Goal: Information Seeking & Learning: Learn about a topic

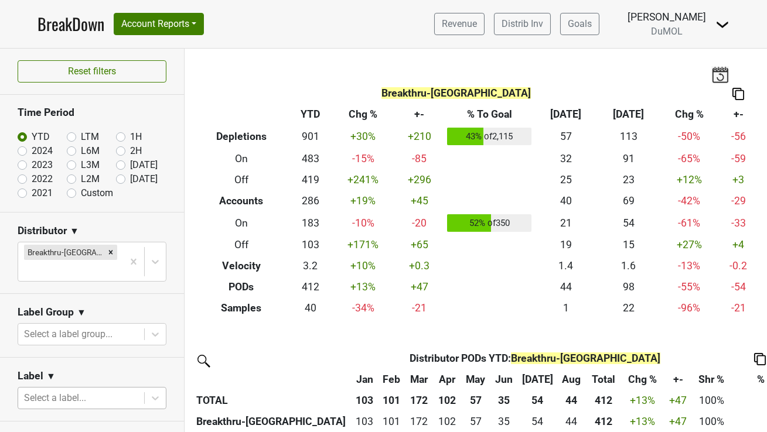
scroll to position [251, 0]
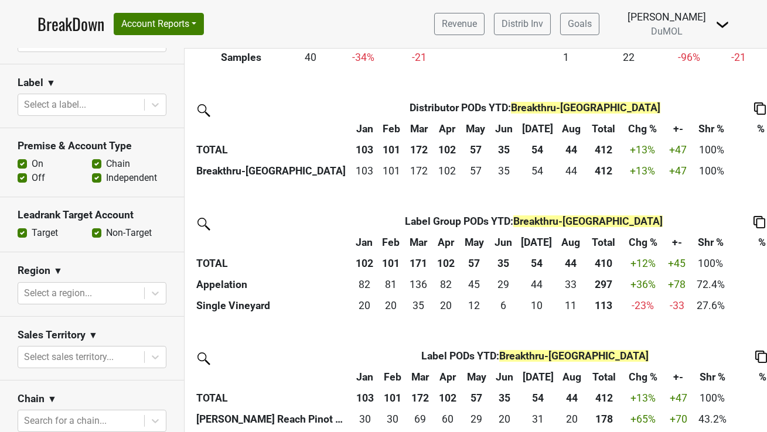
click at [66, 22] on link "BreakDown" at bounding box center [70, 24] width 67 height 25
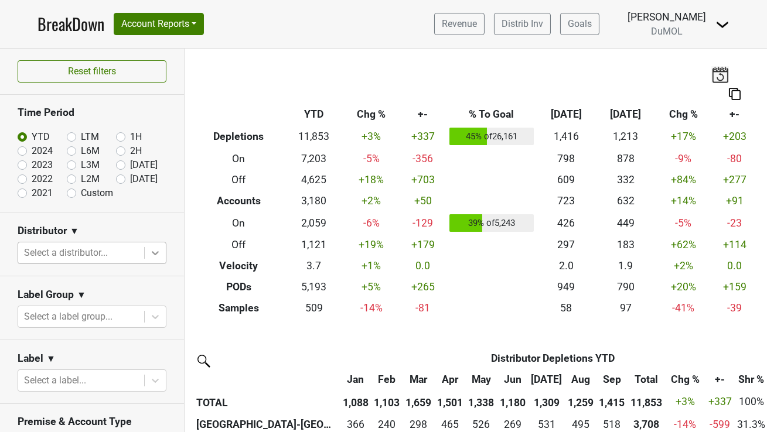
click at [149, 252] on icon at bounding box center [155, 253] width 12 height 12
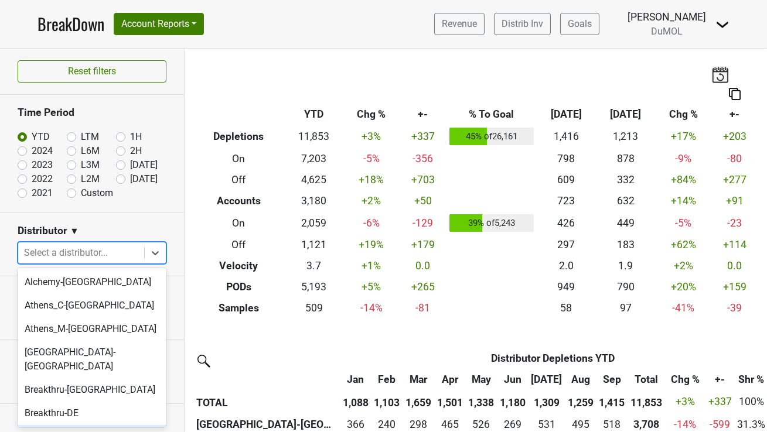
click at [68, 425] on div "Breakthru-[GEOGRAPHIC_DATA]" at bounding box center [92, 436] width 149 height 23
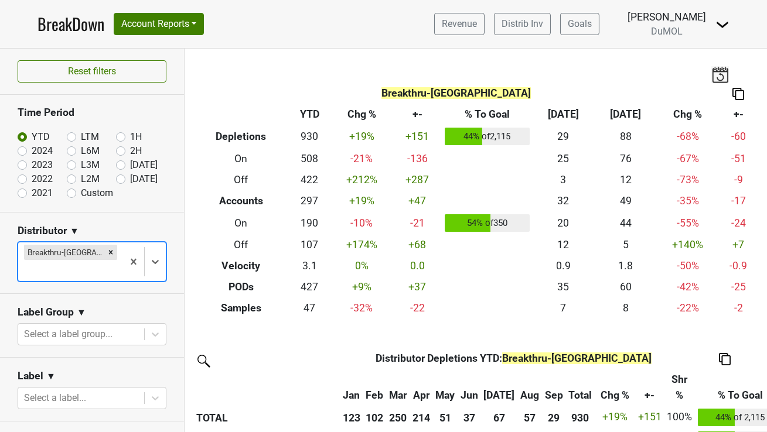
click at [741, 92] on img at bounding box center [738, 94] width 12 height 12
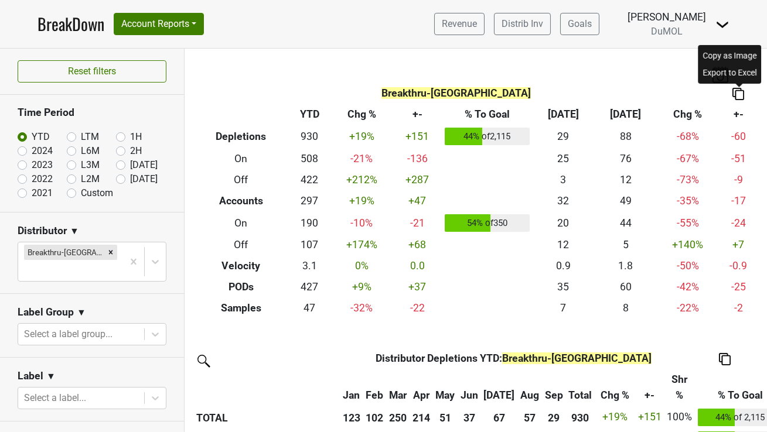
click at [732, 52] on div "Copy as Image" at bounding box center [729, 55] width 59 height 17
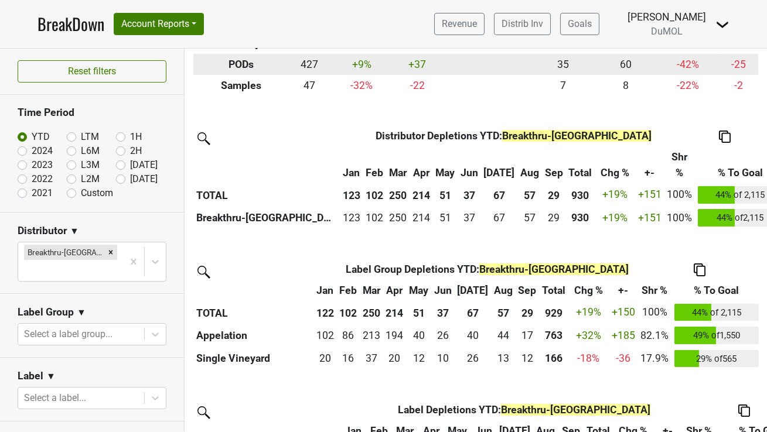
scroll to position [223, 0]
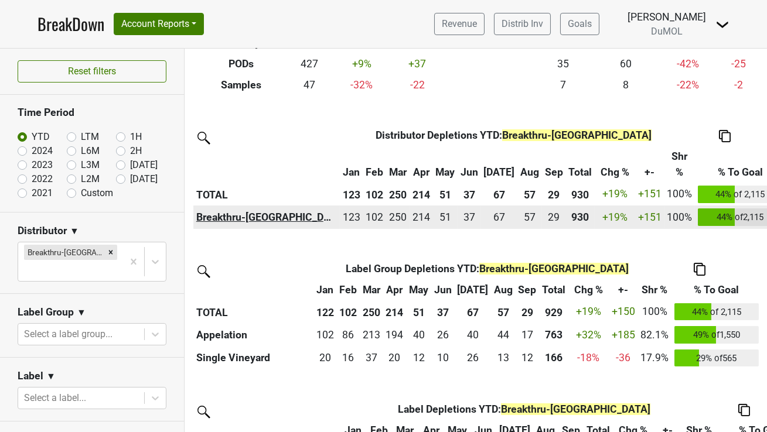
click at [221, 217] on th "Breakthru-FL" at bounding box center [266, 217] width 146 height 23
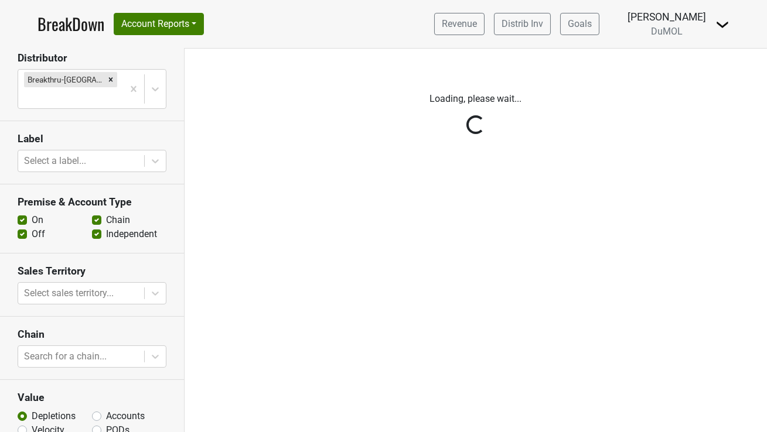
scroll to position [183, 0]
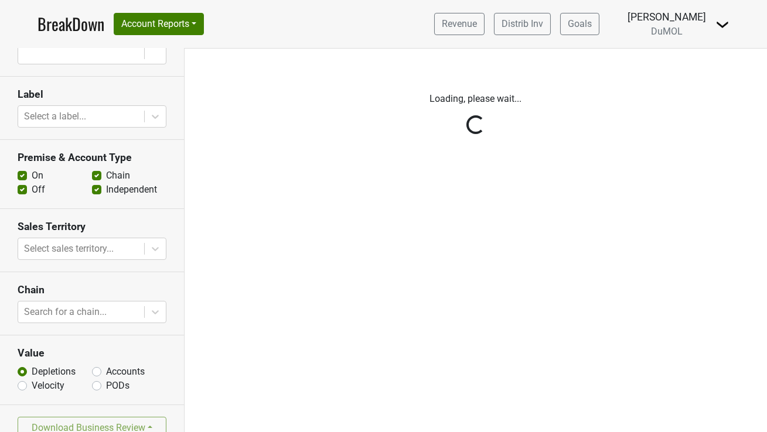
click at [97, 353] on div "Reset filters Time Period YTD Q1 Q2 Full Yr Q3 Q4 1H 2H Distributor Breakthru-F…" at bounding box center [92, 241] width 184 height 384
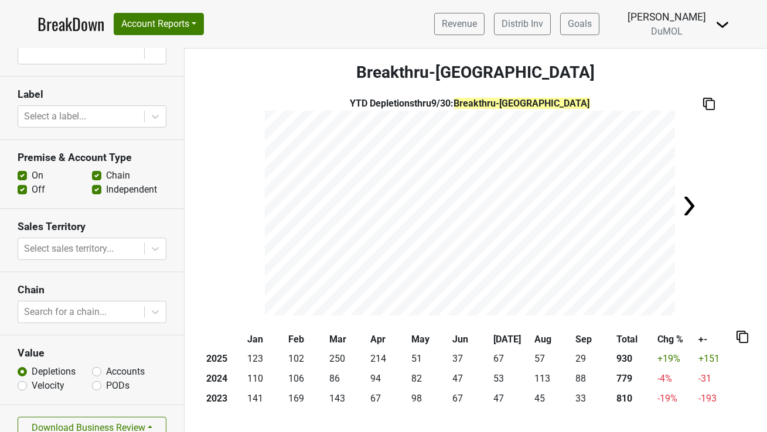
click at [106, 365] on label "Accounts" at bounding box center [125, 372] width 39 height 14
click at [94, 365] on input "Accounts" at bounding box center [96, 371] width 9 height 12
radio input "true"
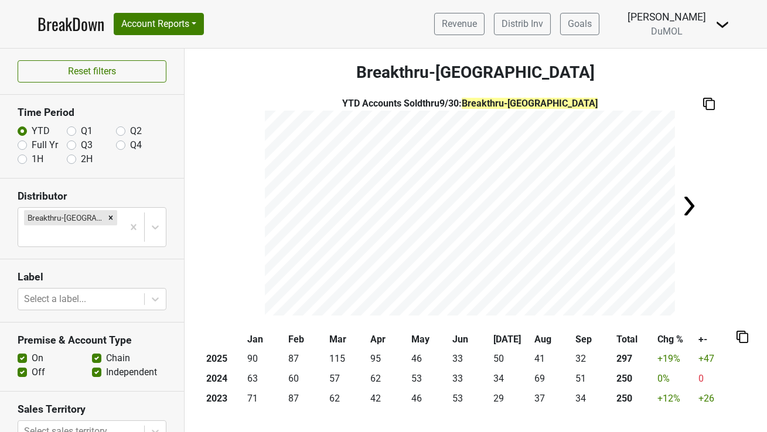
click at [32, 146] on label "Full Yr" at bounding box center [45, 145] width 26 height 14
click at [25, 146] on input "Full Yr" at bounding box center [22, 144] width 9 height 12
radio input "true"
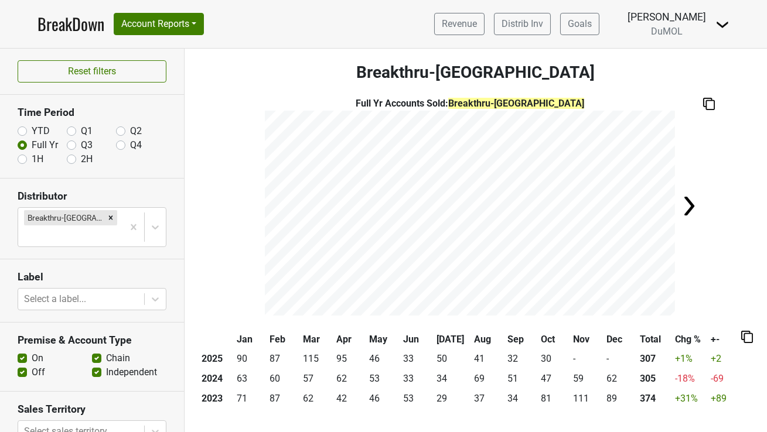
click at [32, 365] on label "Off" at bounding box center [38, 372] width 13 height 14
click at [20, 365] on input "Off" at bounding box center [22, 371] width 9 height 12
click at [32, 365] on label "Off" at bounding box center [38, 372] width 13 height 14
click at [19, 365] on input "Off" at bounding box center [22, 371] width 9 height 12
checkbox input "true"
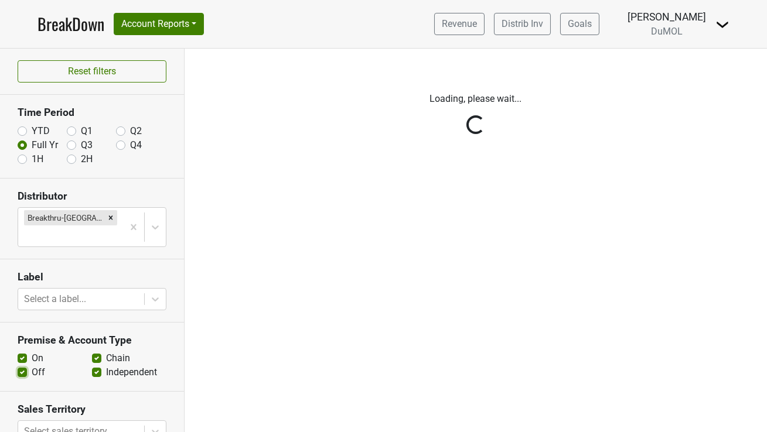
scroll to position [183, 0]
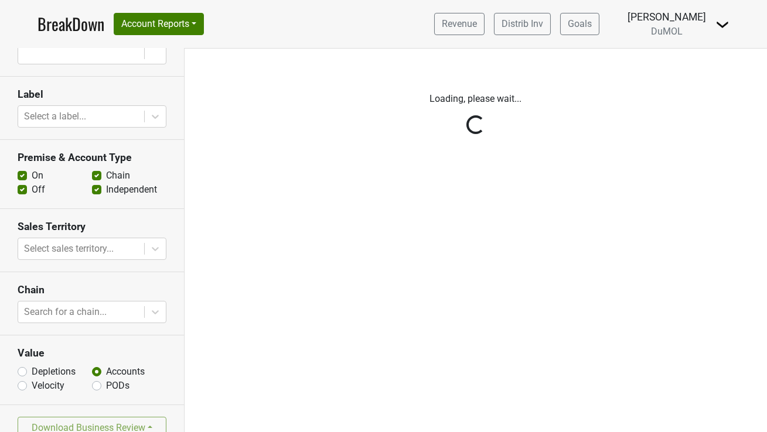
click at [19, 351] on div "Reset filters Time Period YTD Q1 Q2 Full Yr Q3 Q4 1H 2H Distributor Breakthru-F…" at bounding box center [92, 241] width 184 height 384
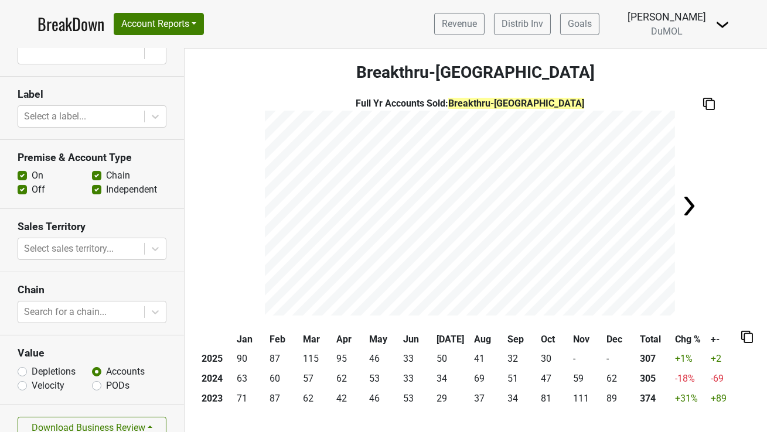
click at [32, 365] on label "Depletions" at bounding box center [54, 372] width 44 height 14
click at [23, 365] on input "Depletions" at bounding box center [22, 371] width 9 height 12
radio input "true"
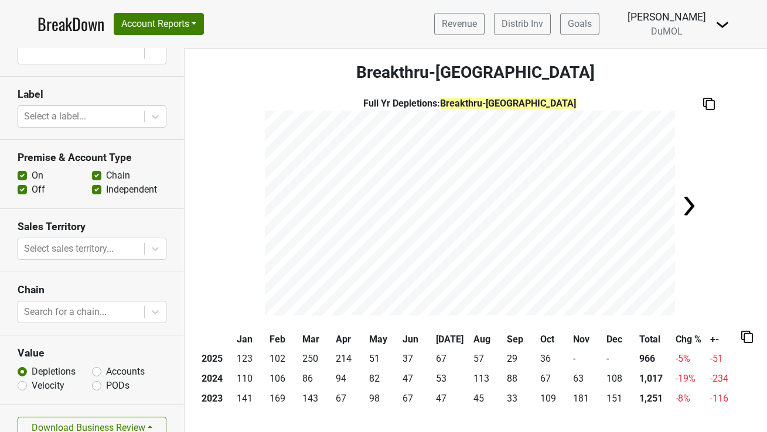
click at [106, 365] on label "Accounts" at bounding box center [125, 372] width 39 height 14
click at [96, 365] on input "Accounts" at bounding box center [96, 371] width 9 height 12
radio input "true"
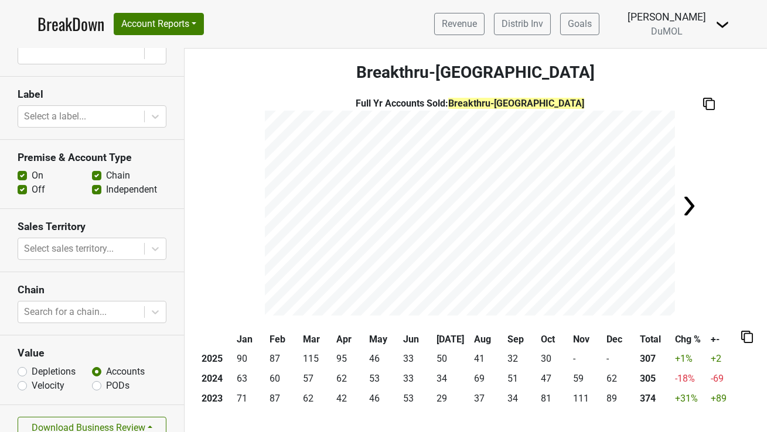
click at [32, 183] on label "Off" at bounding box center [38, 190] width 13 height 14
click at [20, 183] on input "Off" at bounding box center [22, 189] width 9 height 12
checkbox input "false"
click at [522, 432] on div "Filters Breakthru-FL Full Yr Accounts Sold : Breakthru-FL // On-Premise Jan Feb…" at bounding box center [475, 241] width 582 height 384
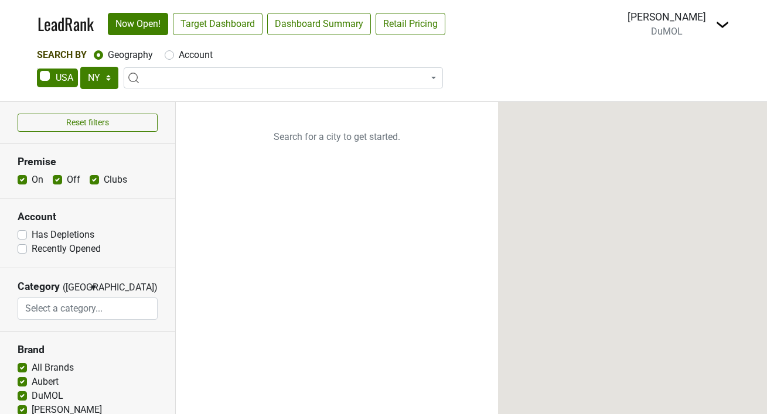
select select "NY"
select select
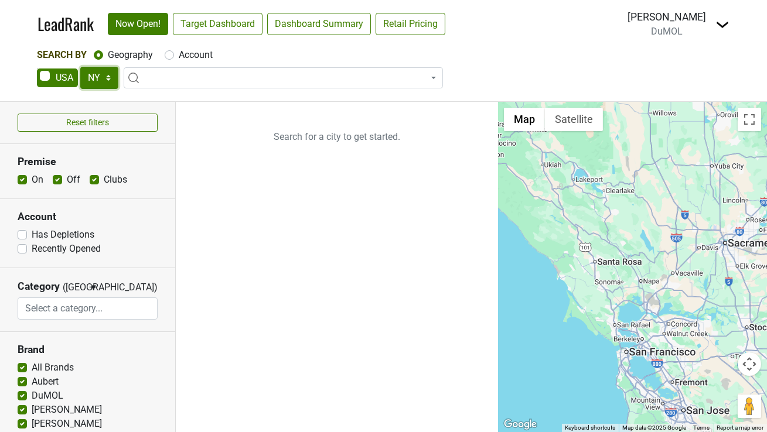
click at [99, 81] on select "AK AL AR AZ CA CO CT DC DE FL GA HI IA ID IL IN KS KY LA MA MD ME MI MN MO MS M…" at bounding box center [99, 78] width 38 height 22
select select "FL"
click at [80, 67] on select "AK AL AR AZ CA CO CT DC DE FL GA HI IA ID IL IN KS KY LA MA MD ME MI MN MO MS M…" at bounding box center [99, 78] width 38 height 22
click at [227, 30] on link "Target Dashboard" at bounding box center [218, 24] width 90 height 22
click at [186, 52] on label "Account" at bounding box center [196, 55] width 34 height 14
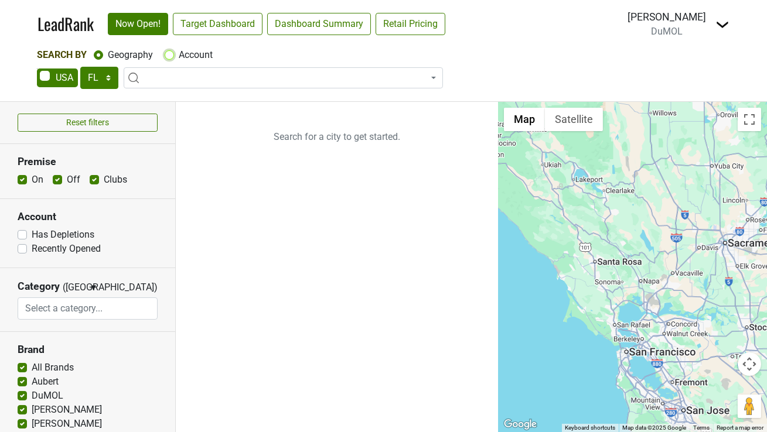
click at [174, 52] on input "Account" at bounding box center [169, 54] width 9 height 12
radio input "true"
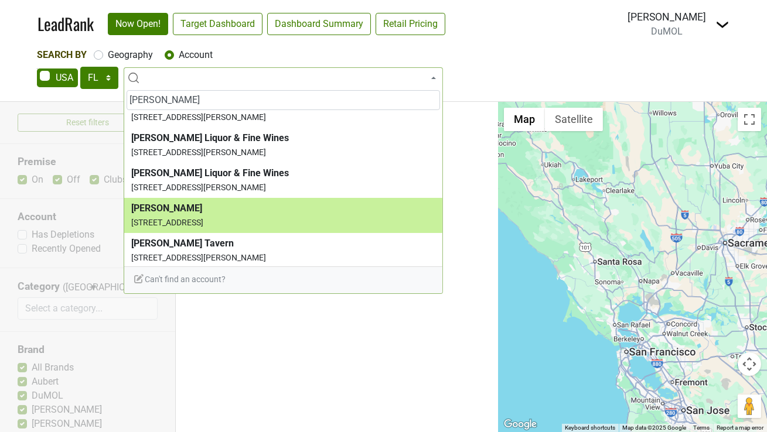
scroll to position [126, 0]
type input "norman's"
select select "123932893"
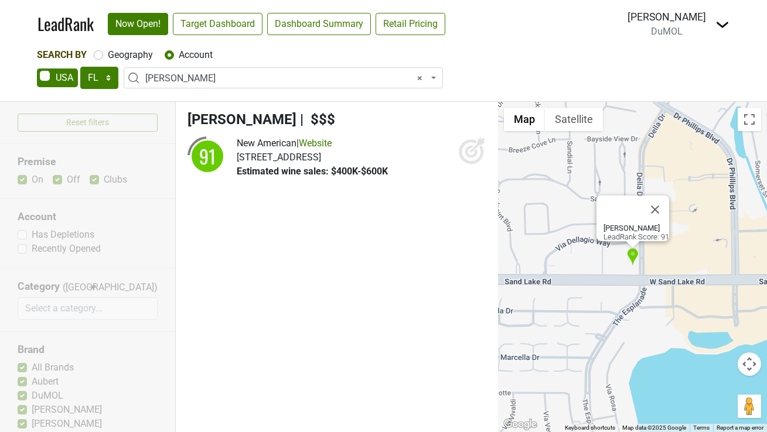
click at [469, 148] on icon at bounding box center [471, 152] width 12 height 12
click at [108, 58] on label "Geography" at bounding box center [130, 55] width 45 height 14
click at [102, 58] on input "Geography" at bounding box center [98, 54] width 9 height 12
radio input "true"
select select
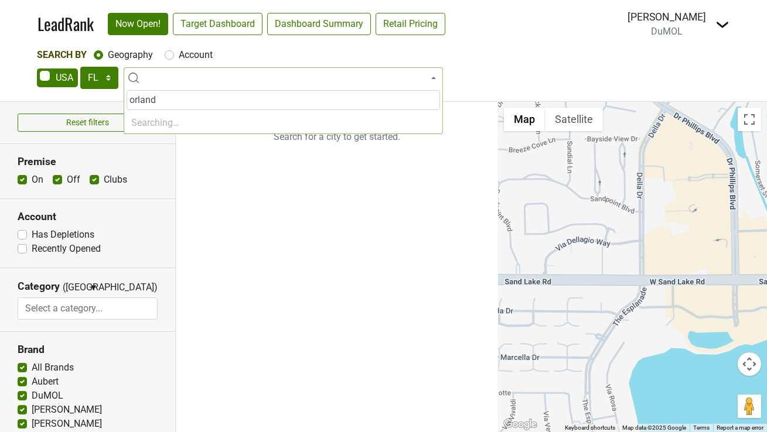
type input "orlando"
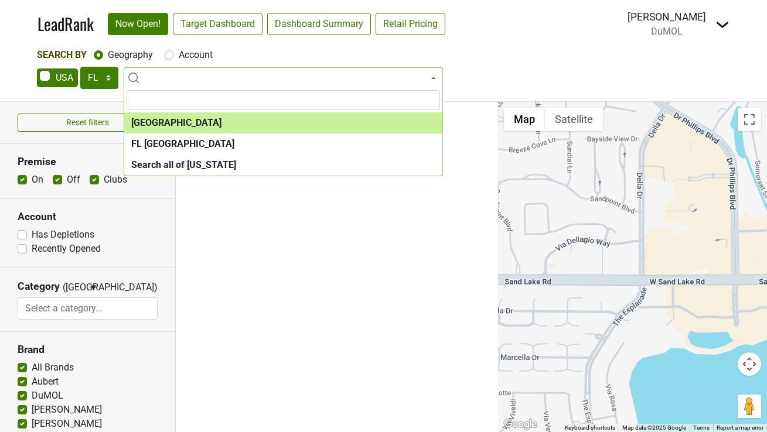
select select "1170"
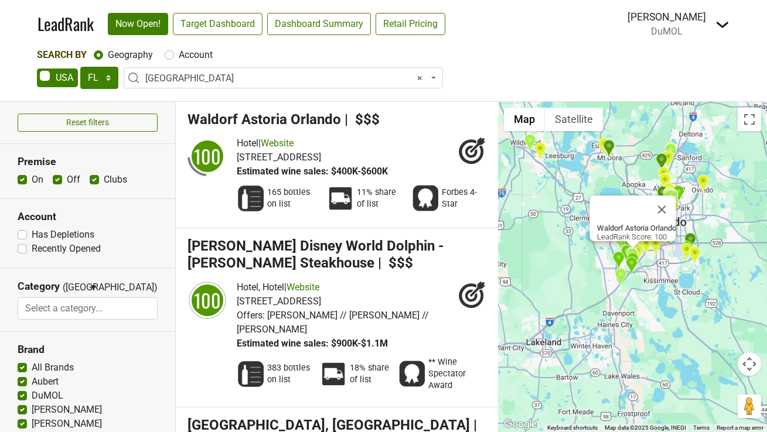
click at [67, 179] on label "Off" at bounding box center [73, 180] width 13 height 14
click at [56, 179] on input "Off" at bounding box center [57, 179] width 9 height 12
checkbox input "false"
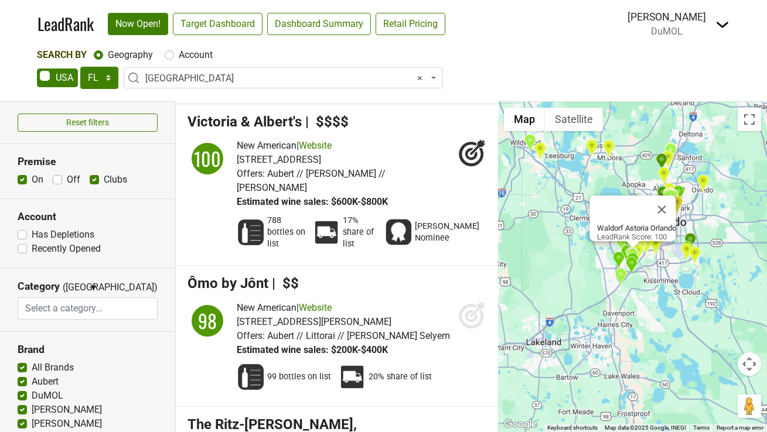
scroll to position [460, 0]
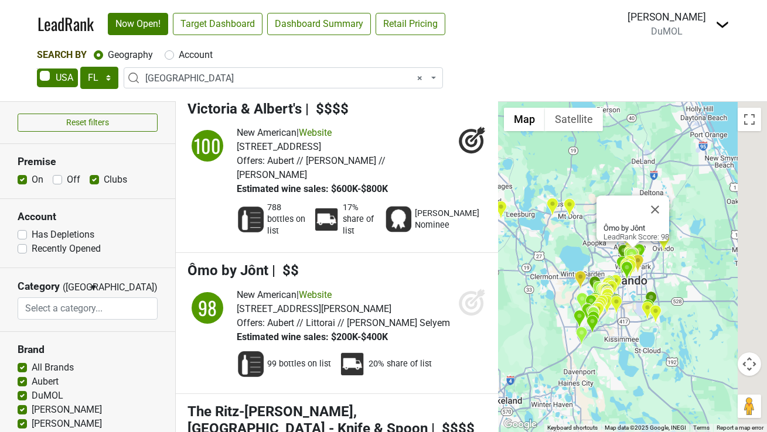
click at [472, 288] on icon at bounding box center [472, 302] width 28 height 28
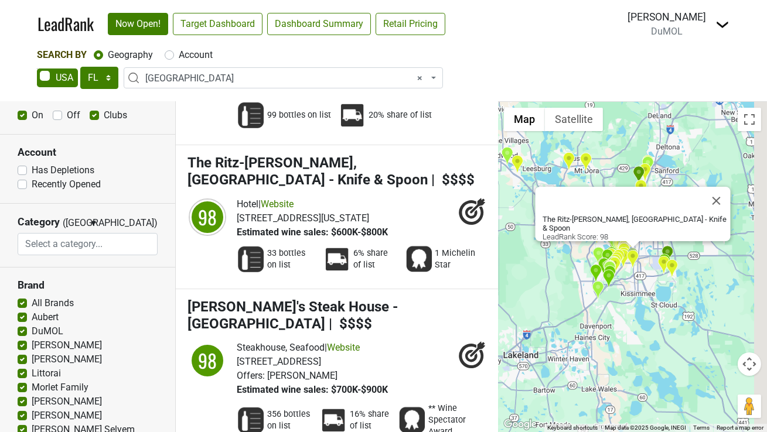
scroll to position [0, 0]
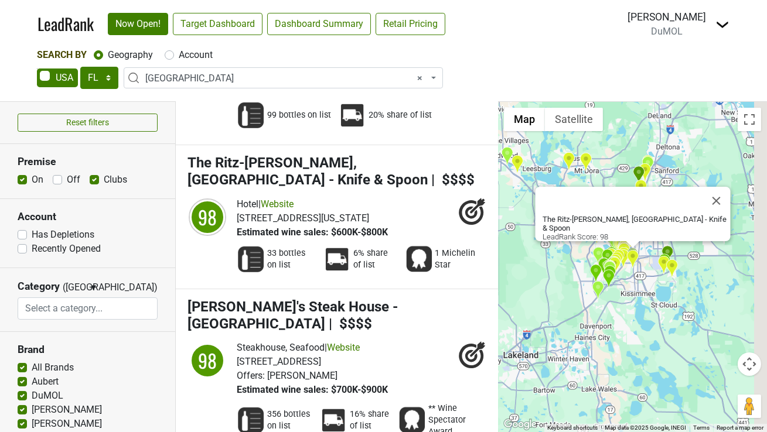
click at [32, 180] on label "On" at bounding box center [38, 180] width 12 height 14
click at [23, 180] on input "On" at bounding box center [22, 179] width 9 height 12
checkbox input "false"
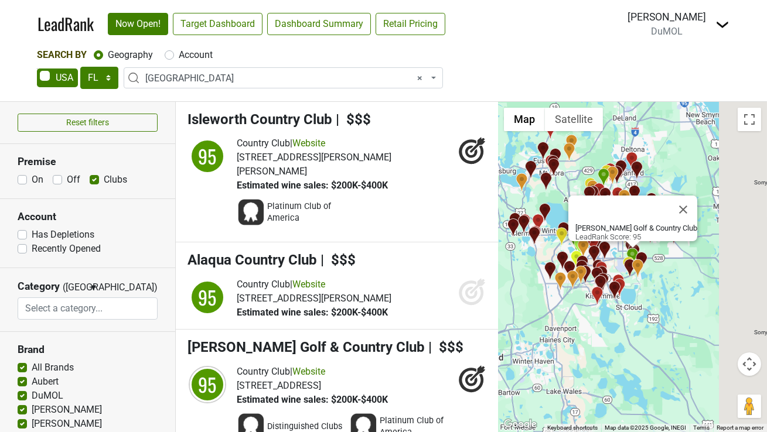
click at [343, 74] on span "× Orlando Area" at bounding box center [286, 78] width 283 height 14
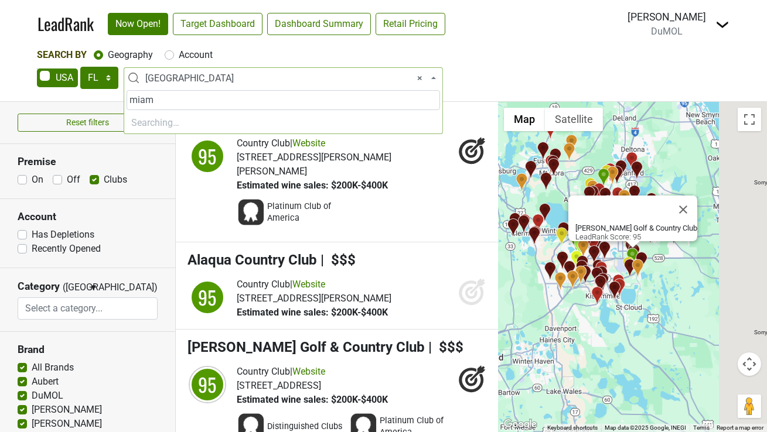
type input "miami"
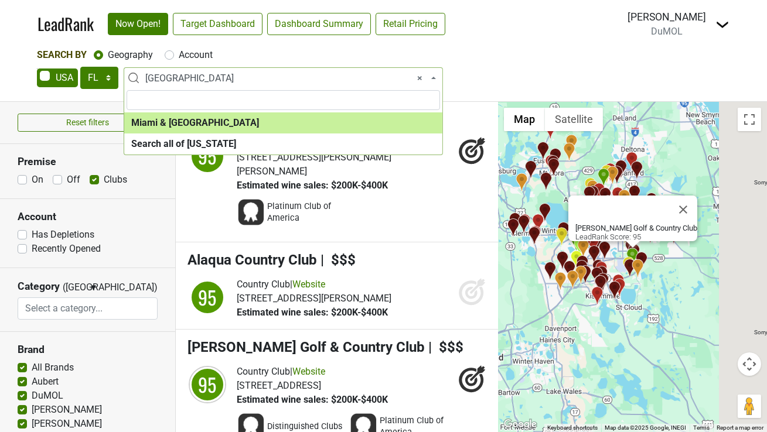
select select "1195"
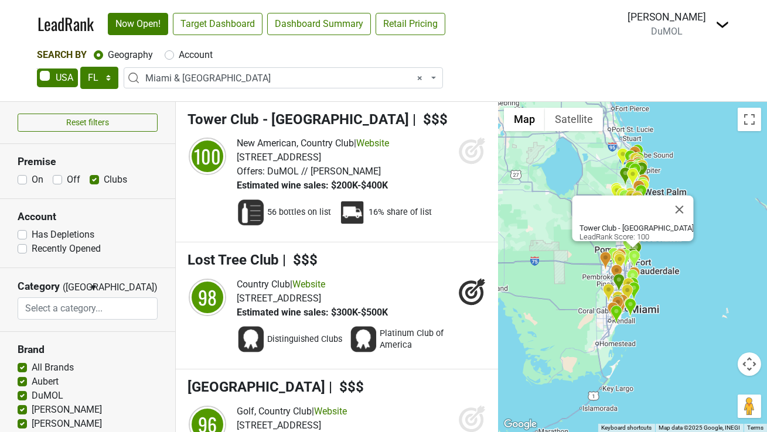
click at [32, 179] on label "On" at bounding box center [38, 180] width 12 height 14
click at [22, 179] on input "On" at bounding box center [22, 179] width 9 height 12
checkbox input "true"
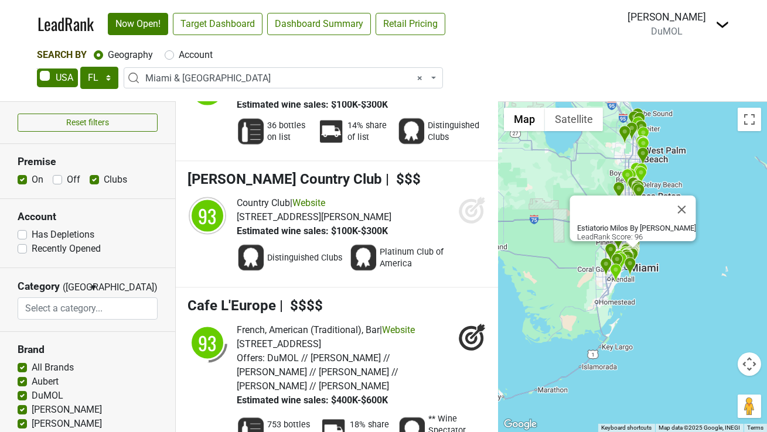
scroll to position [12180, 0]
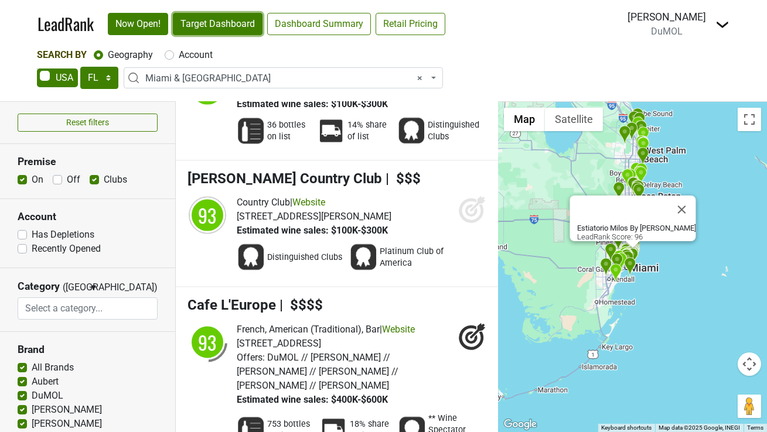
click at [213, 26] on link "Target Dashboard" at bounding box center [218, 24] width 90 height 22
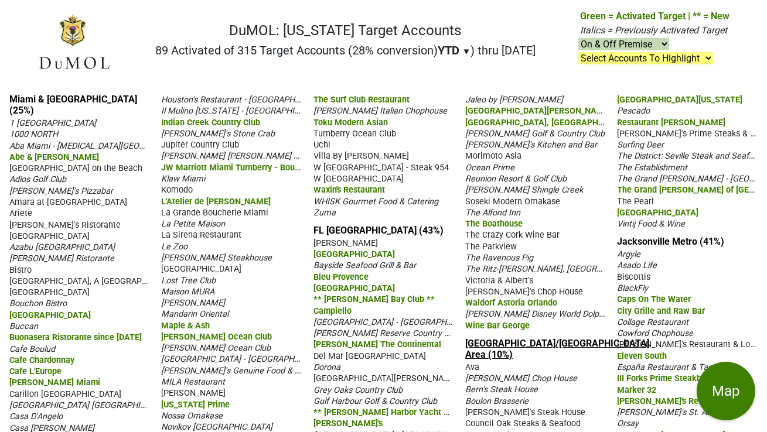
click at [478, 342] on link "[GEOGRAPHIC_DATA]/[GEOGRAPHIC_DATA] Area (10%)" at bounding box center [557, 349] width 184 height 22
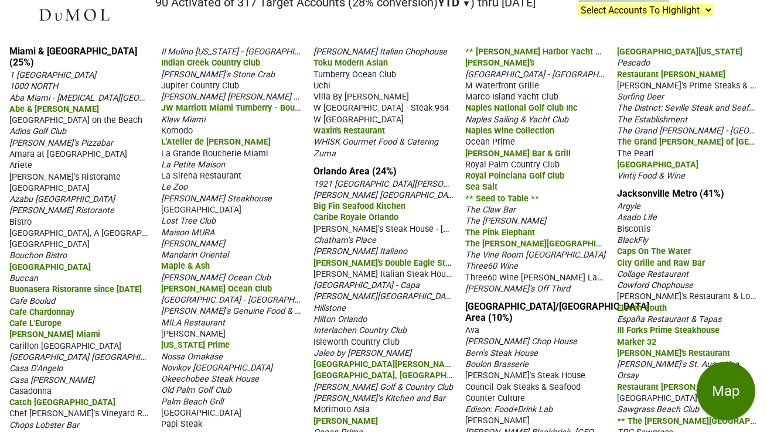
scroll to position [46, 0]
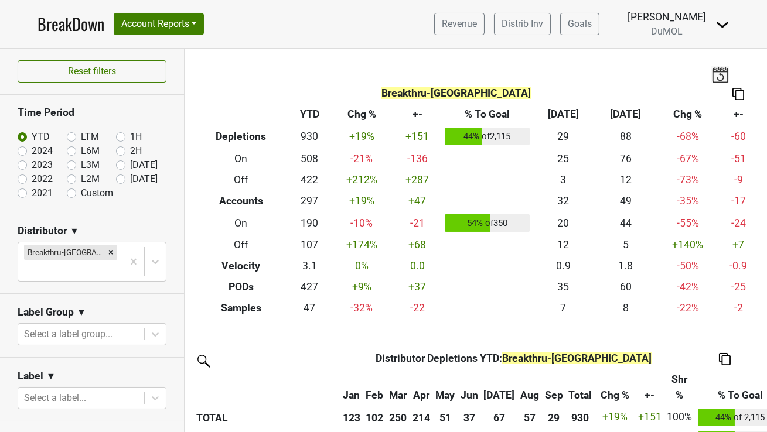
scroll to position [223, 0]
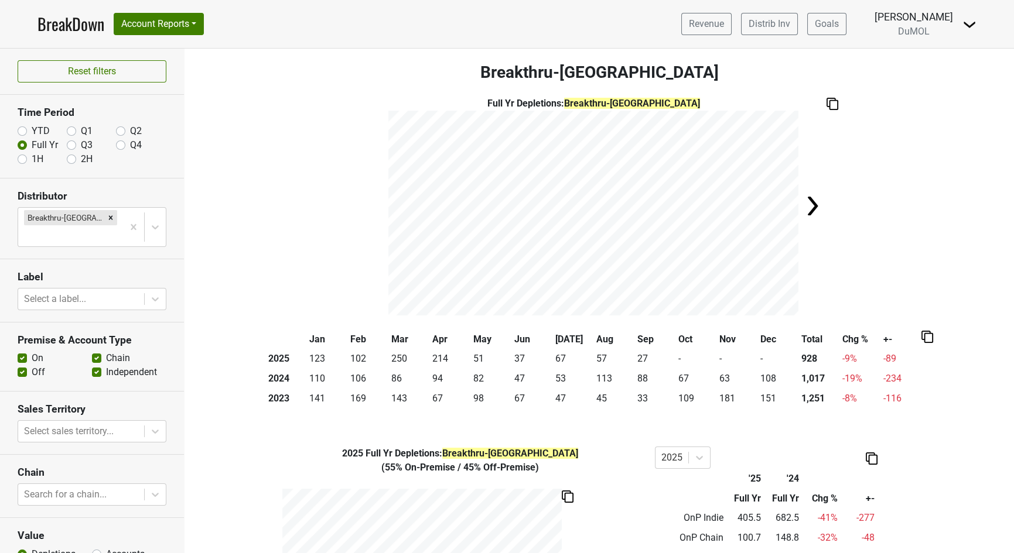
scroll to position [93, 0]
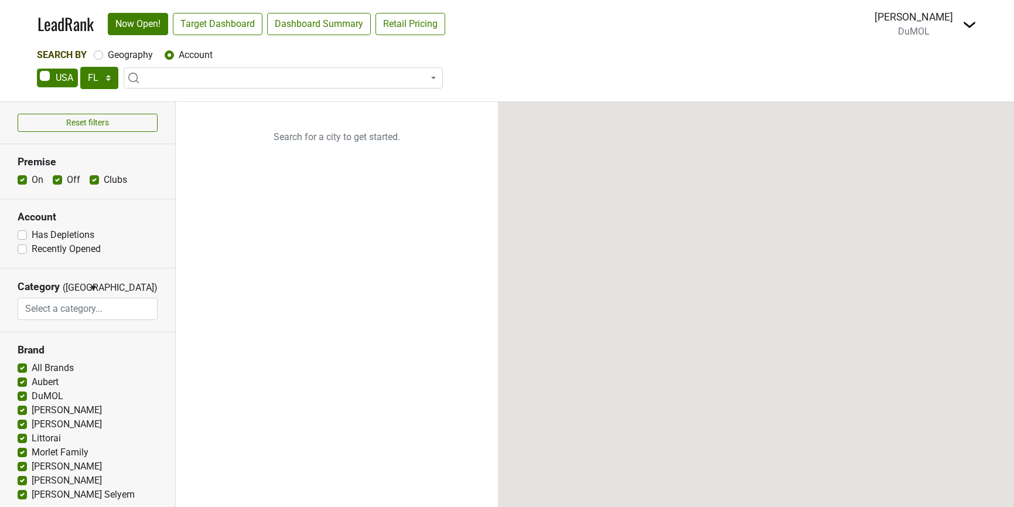
select select "FL"
select select
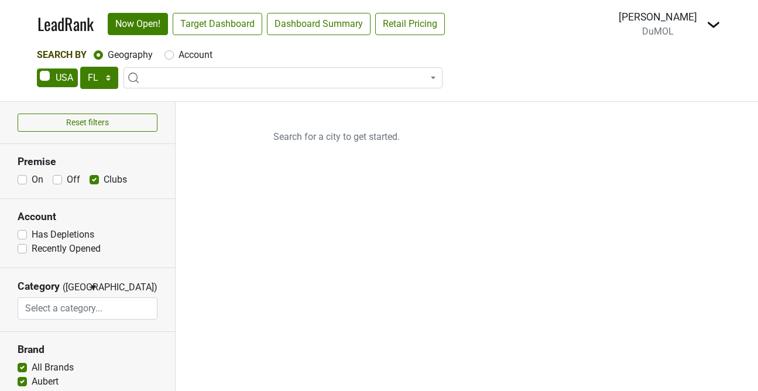
select select "FL"
select select
